Goal: Task Accomplishment & Management: Complete application form

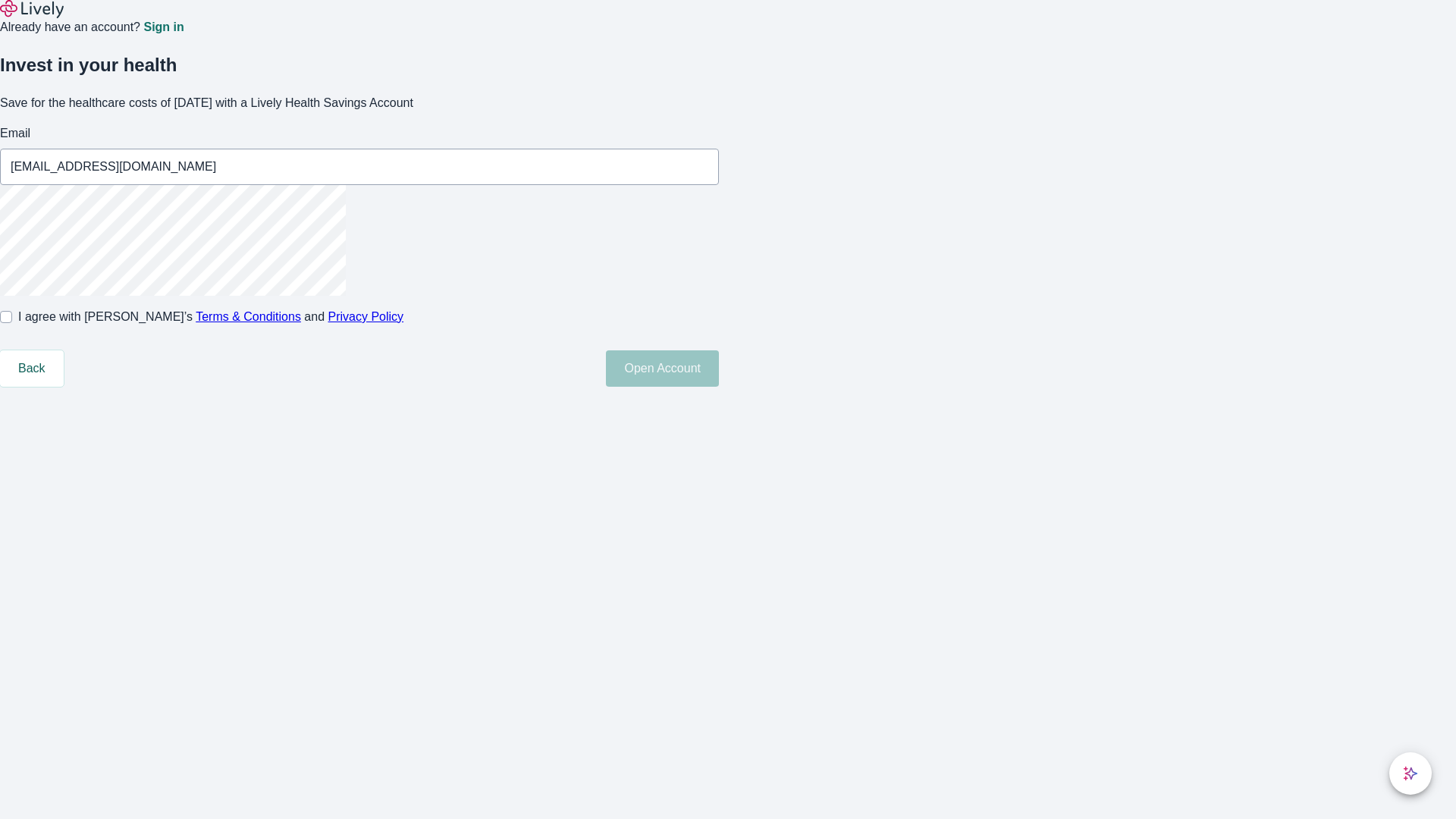
click at [13, 323] on input "I agree with Lively’s Terms & Conditions and Privacy Policy" at bounding box center [6, 317] width 13 height 13
checkbox input "true"
click at [718, 386] on button "Open Account" at bounding box center [661, 369] width 113 height 37
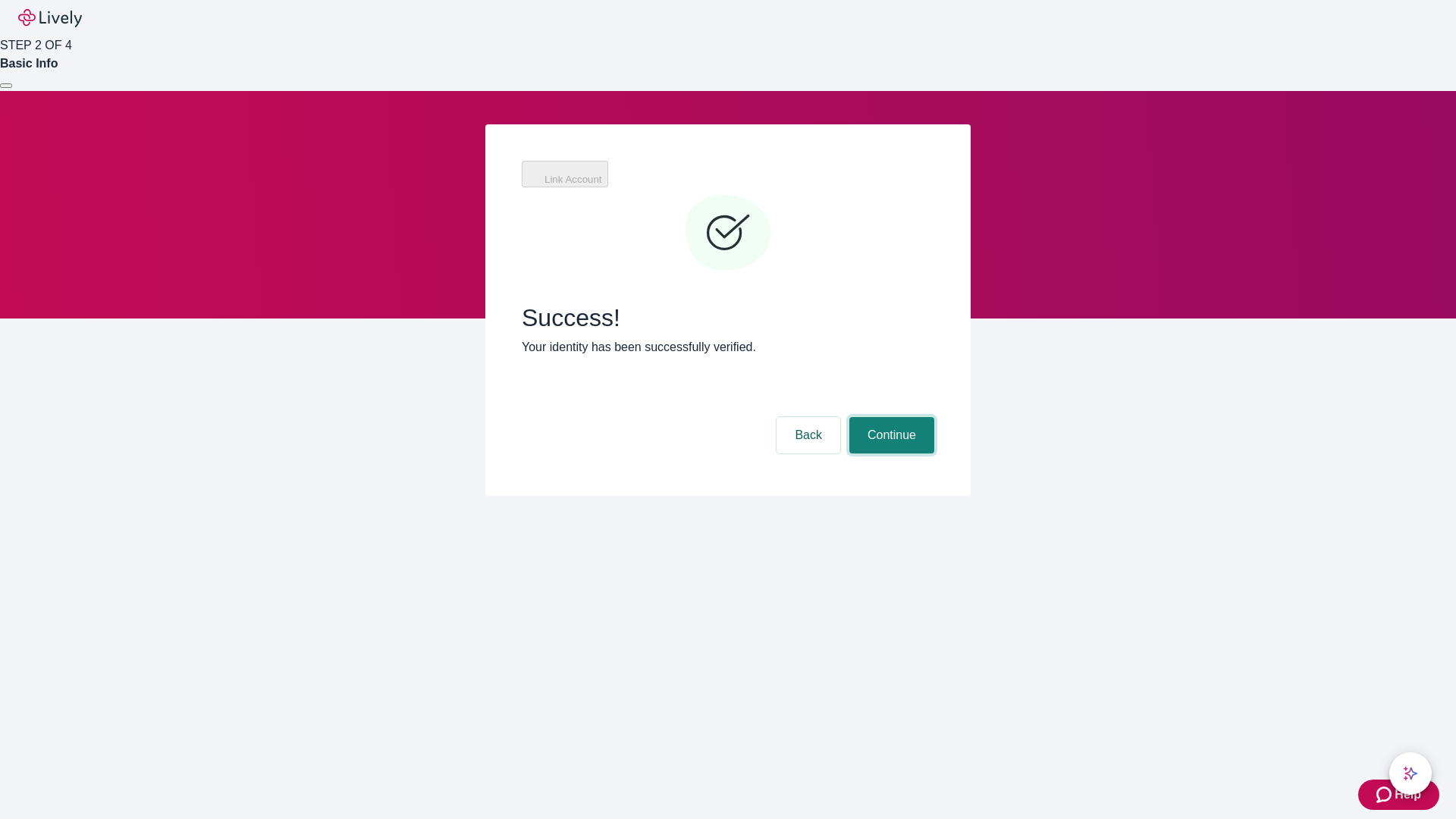
click at [889, 417] on button "Continue" at bounding box center [891, 436] width 85 height 37
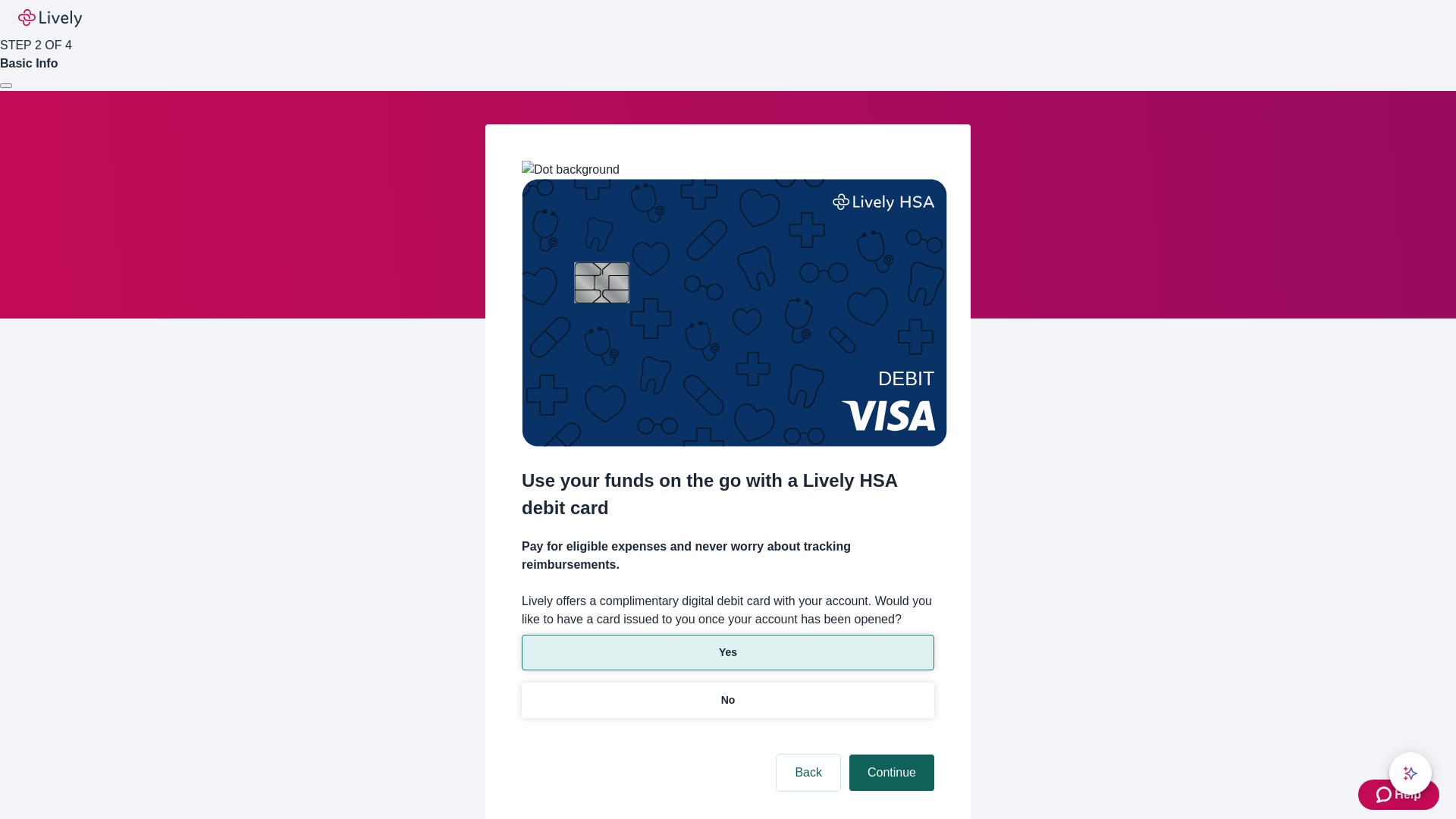
click at [727, 644] on p "Yes" at bounding box center [727, 652] width 18 height 15
click at [889, 754] on button "Continue" at bounding box center [891, 773] width 85 height 37
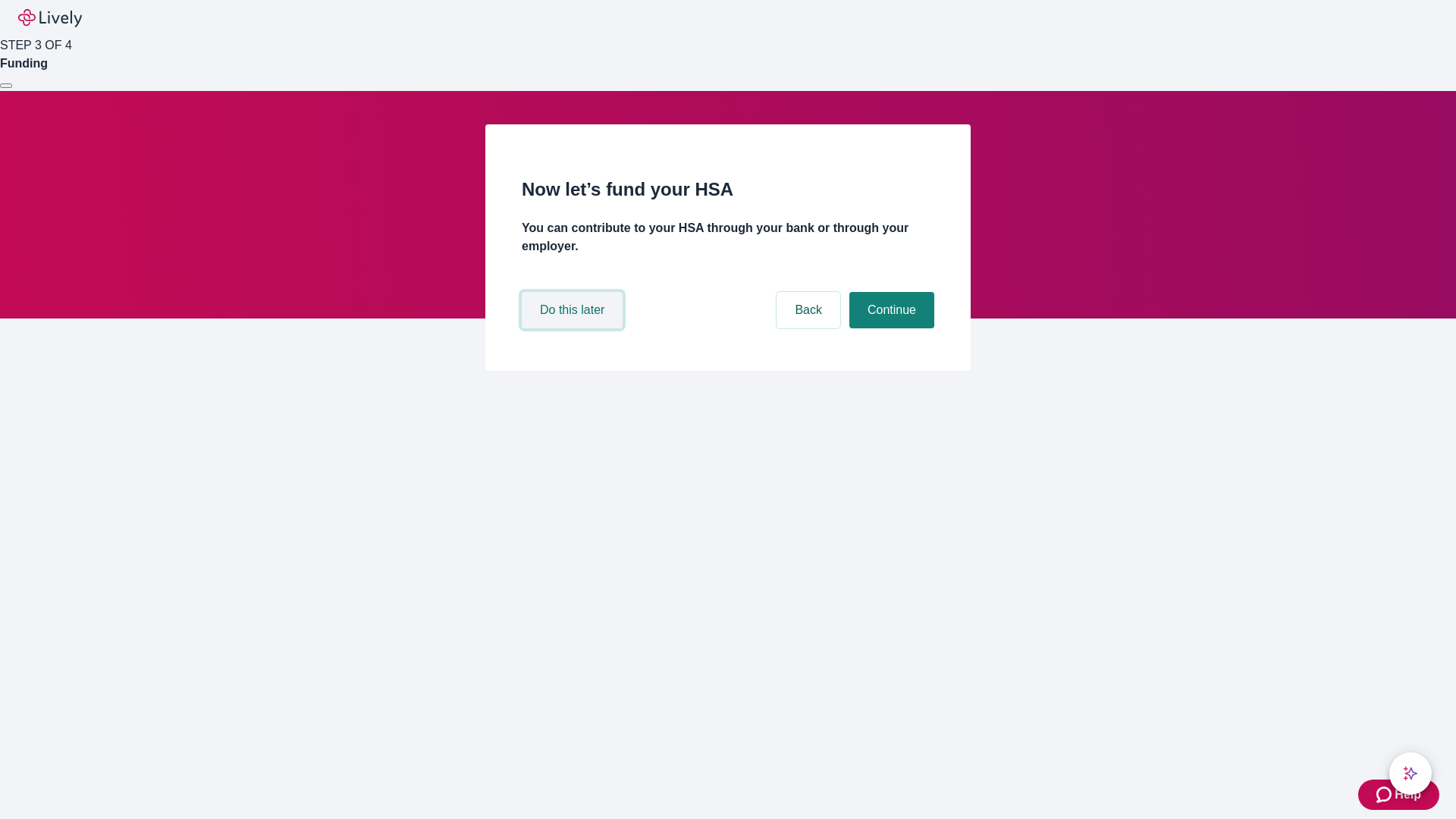
click at [574, 328] on button "Do this later" at bounding box center [572, 310] width 100 height 37
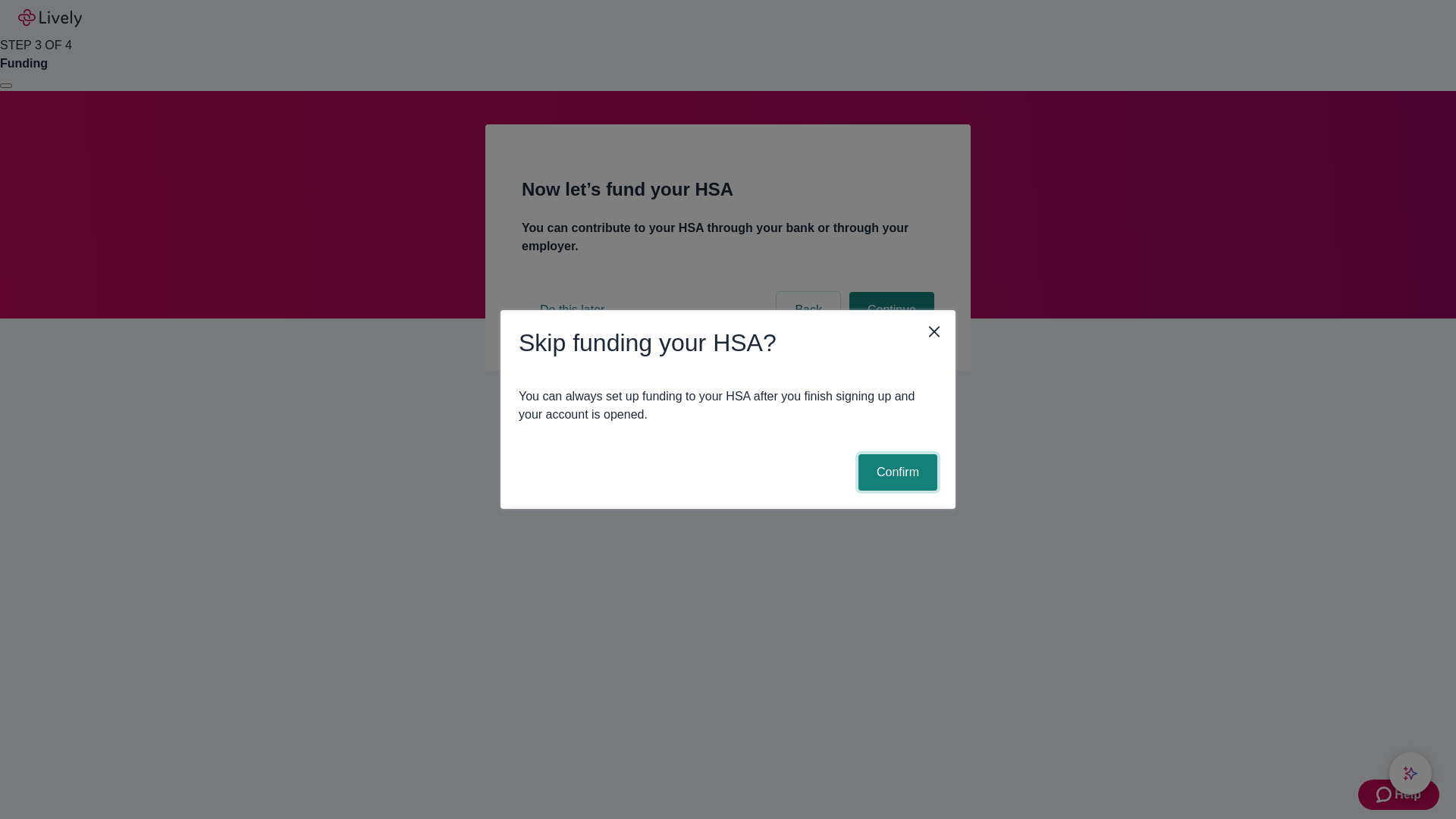
click at [895, 472] on button "Confirm" at bounding box center [898, 472] width 79 height 37
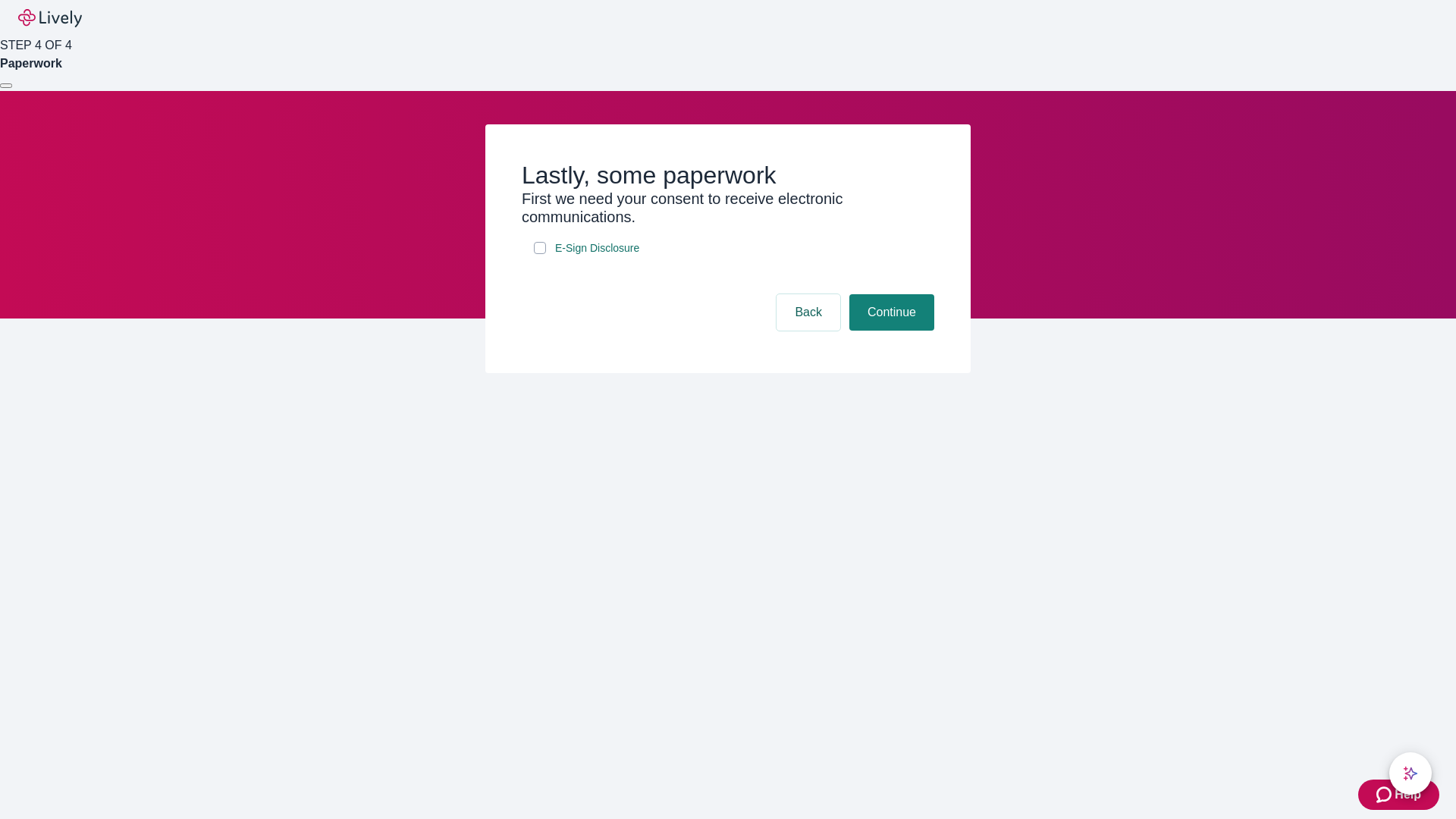
click at [540, 254] on input "E-Sign Disclosure" at bounding box center [540, 247] width 13 height 13
checkbox input "true"
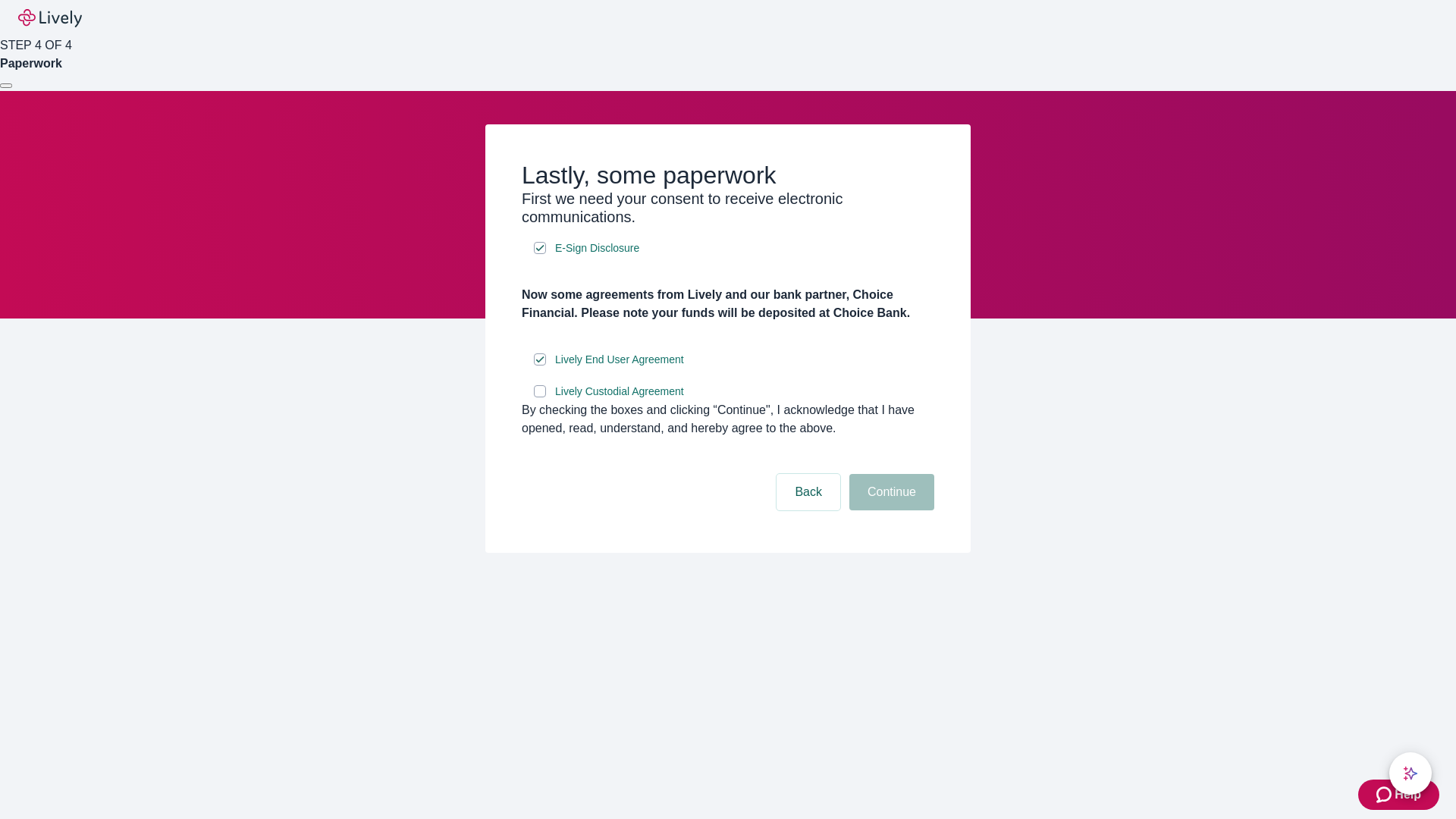
click at [540, 397] on input "Lively Custodial Agreement" at bounding box center [540, 391] width 13 height 13
checkbox input "true"
click at [889, 510] on button "Continue" at bounding box center [891, 493] width 85 height 37
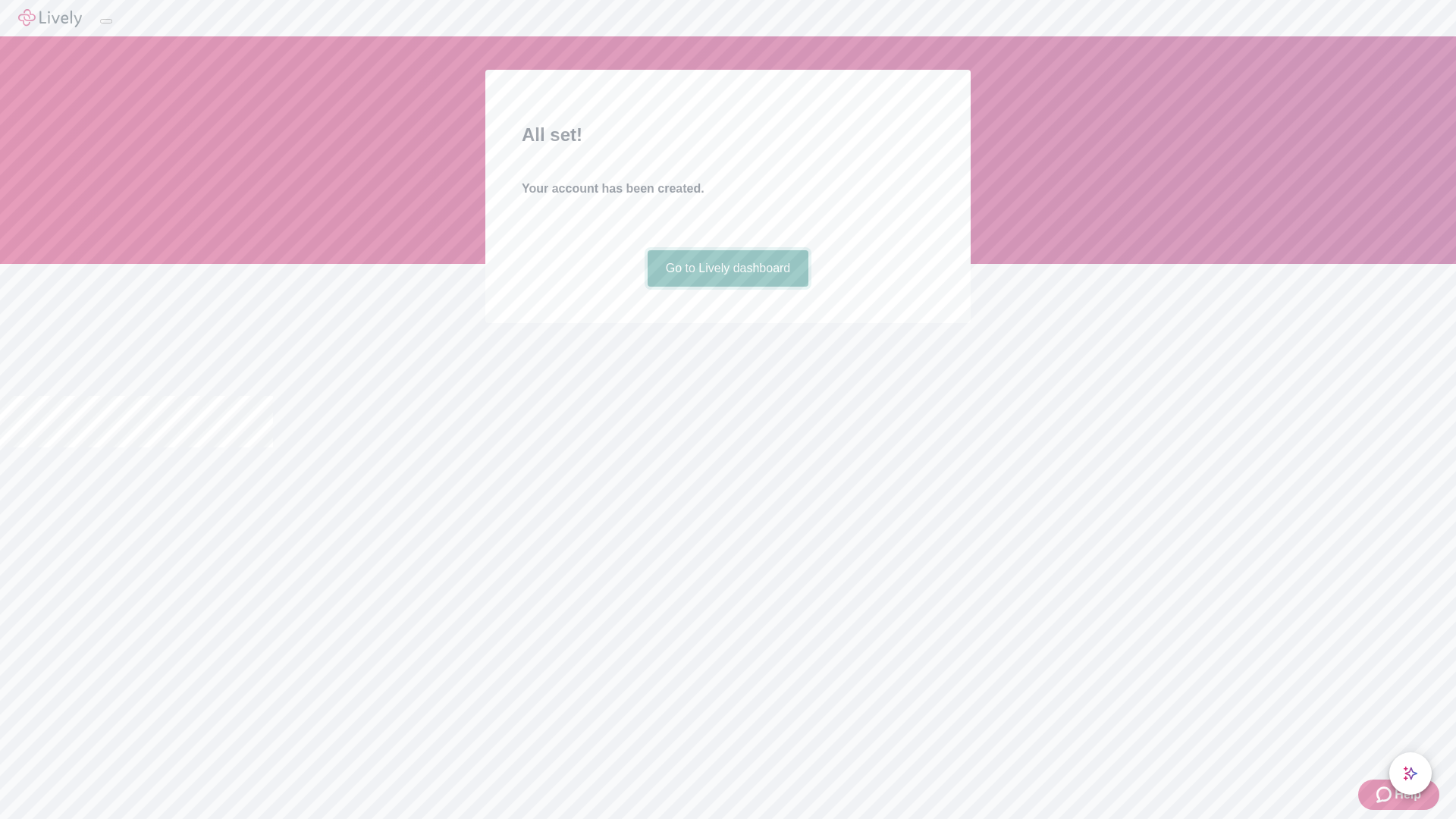
click at [727, 287] on link "Go to Lively dashboard" at bounding box center [728, 268] width 161 height 37
